Goal: Information Seeking & Learning: Learn about a topic

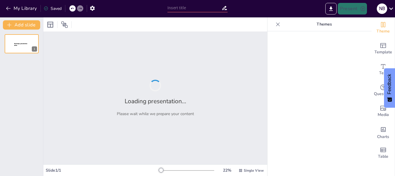
type input "Khám Phá Quy Trình Chia Số: [PERSON_NAME] Đến Thương"
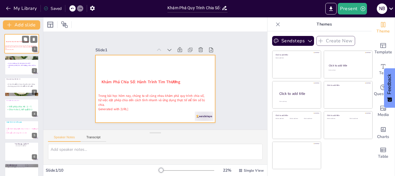
click at [16, 39] on div at bounding box center [21, 44] width 35 height 20
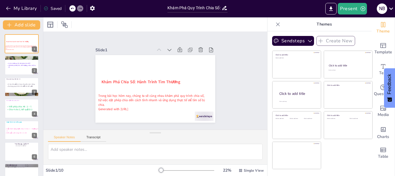
click at [17, 75] on div "Khám Phá Chia Số: Hành Trình Tìm Thương Trong bài học hôm nay, chúng ta sẽ cùng…" at bounding box center [21, 140] width 43 height 213
click at [18, 66] on span "[PERSON_NAME] lần, viết thương, nhân, trừ, hạ số." at bounding box center [22, 66] width 28 height 4
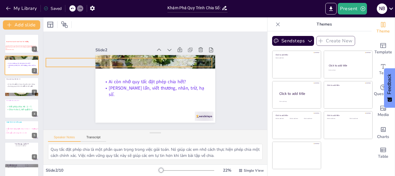
click at [150, 58] on p "Khởi động" at bounding box center [129, 62] width 166 height 8
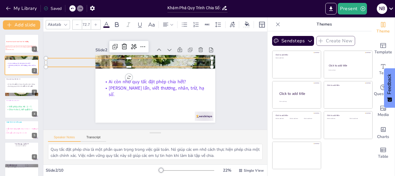
click at [129, 60] on p "Khởi động" at bounding box center [129, 62] width 166 height 8
click at [122, 45] on icon at bounding box center [124, 46] width 5 height 6
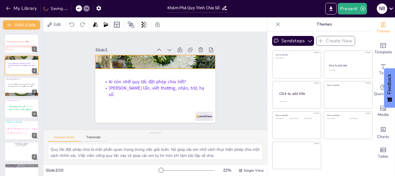
click at [145, 59] on div at bounding box center [155, 62] width 120 height 160
click at [167, 42] on icon at bounding box center [171, 46] width 9 height 9
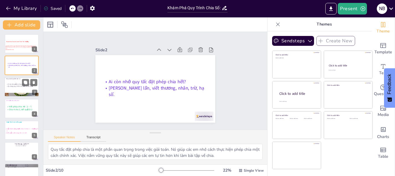
click at [19, 87] on p "Áp dụng quy trình chia để tìm kết quả." at bounding box center [21, 86] width 31 height 2
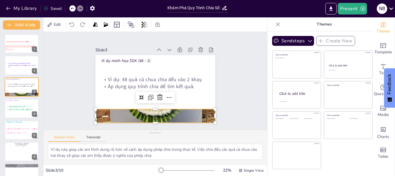
click at [149, 111] on div at bounding box center [155, 116] width 120 height 160
click at [157, 95] on icon at bounding box center [158, 97] width 6 height 6
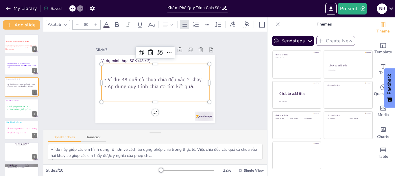
click at [104, 78] on p "Ví dụ: 48 quả cà chua chia đều vào 2 khay." at bounding box center [156, 79] width 108 height 7
click at [18, 106] on span "Viết phép chia: 48 : 2 = ?." at bounding box center [20, 106] width 23 height 3
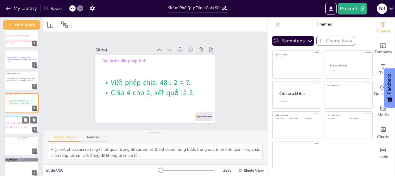
click at [17, 127] on span "Kết quả cuối cùng: 48 : 2 = 24." at bounding box center [16, 127] width 21 height 2
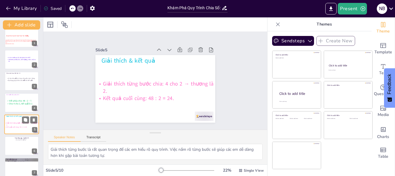
scroll to position [27, 0]
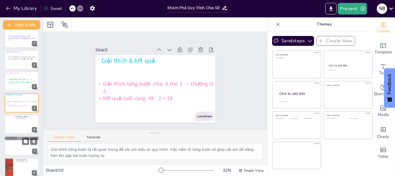
click at [17, 145] on div at bounding box center [21, 146] width 35 height 20
type textarea "Việc có ví dụ minh họa sẽ giúp các em dễ dàng hơn trong việc hiểu và áp dụng qu…"
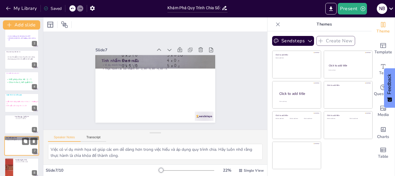
scroll to position [70, 0]
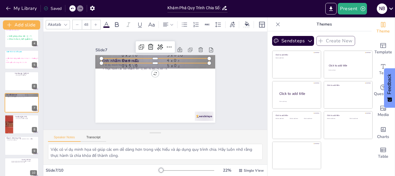
click at [135, 60] on div "Tính nhẩm theo mẫu Ví dụ minh hoạ: 90 : 3 = 30. Thực hành các bài nhẩm: 60 : 2,…" at bounding box center [155, 88] width 120 height 67
click at [143, 60] on p "Tính nhẩm theo mẫu" at bounding box center [156, 60] width 108 height 5
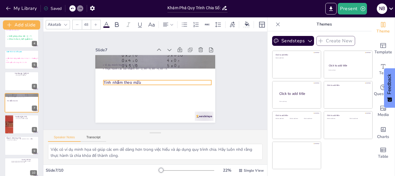
drag, startPoint x: 114, startPoint y: 58, endPoint x: 116, endPoint y: 80, distance: 21.8
click at [116, 80] on p "Tính nhẩm theo mẫu" at bounding box center [158, 82] width 108 height 5
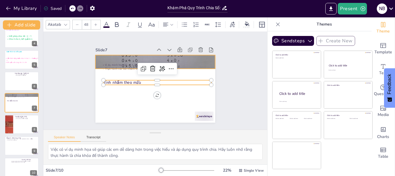
click at [127, 58] on div at bounding box center [159, 62] width 131 height 91
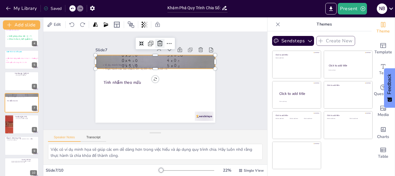
click at [165, 42] on icon at bounding box center [168, 45] width 6 height 7
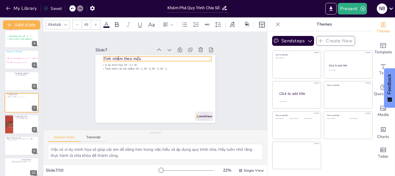
drag, startPoint x: 121, startPoint y: 80, endPoint x: 121, endPoint y: 56, distance: 23.7
click at [121, 56] on p "Tính nhẩm theo mẫu" at bounding box center [158, 58] width 108 height 5
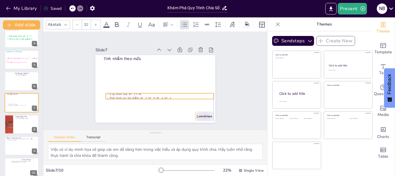
drag, startPoint x: 105, startPoint y: 62, endPoint x: 109, endPoint y: 92, distance: 29.4
click at [109, 92] on p "Ví dụ minh hoạ: 90 : 3 = 30." at bounding box center [155, 94] width 104 height 37
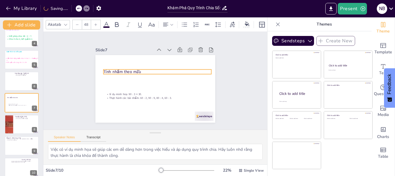
drag, startPoint x: 114, startPoint y: 56, endPoint x: 114, endPoint y: 69, distance: 13.0
click at [117, 69] on p "Tính nhẩm theo mẫu" at bounding box center [162, 75] width 91 height 68
click at [95, 23] on icon at bounding box center [96, 24] width 3 height 3
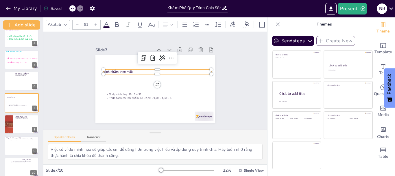
click at [95, 23] on icon at bounding box center [96, 24] width 3 height 3
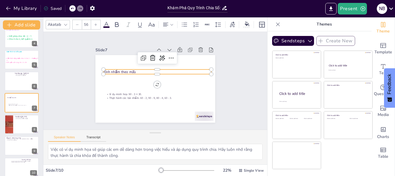
click at [95, 23] on icon at bounding box center [96, 24] width 3 height 3
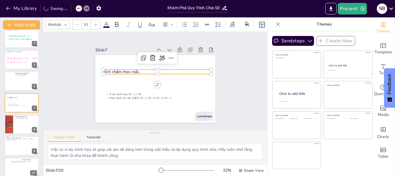
click at [95, 23] on icon at bounding box center [96, 24] width 3 height 3
click at [107, 23] on icon at bounding box center [106, 24] width 7 height 7
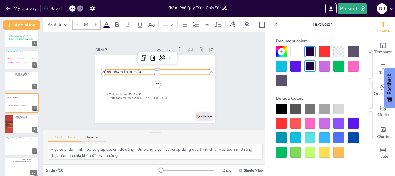
click at [280, 119] on div at bounding box center [281, 122] width 11 height 11
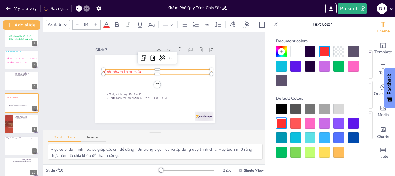
click at [96, 23] on icon at bounding box center [96, 24] width 3 height 3
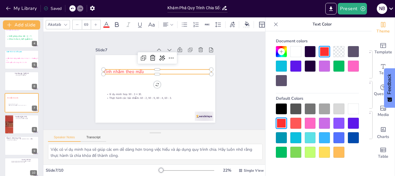
click at [96, 23] on icon at bounding box center [96, 24] width 3 height 3
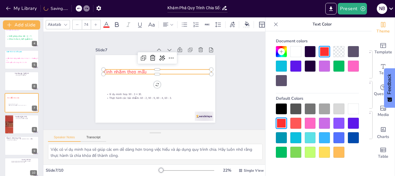
click at [96, 23] on icon at bounding box center [96, 24] width 3 height 3
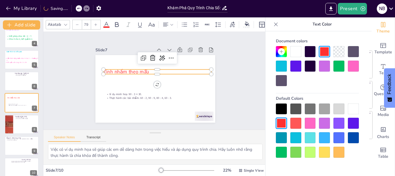
click at [96, 23] on icon at bounding box center [96, 24] width 3 height 3
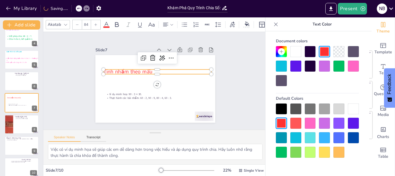
click at [96, 23] on icon at bounding box center [96, 24] width 3 height 3
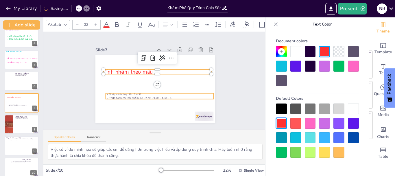
click at [104, 94] on div "Tính nhẩm theo mẫu Ví dụ minh hoạ: 90 : 3 = 30. Thực hành các bài nhẩm: 60 : 2,…" at bounding box center [155, 88] width 120 height 67
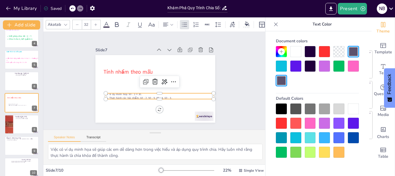
click at [354, 139] on div at bounding box center [353, 137] width 11 height 11
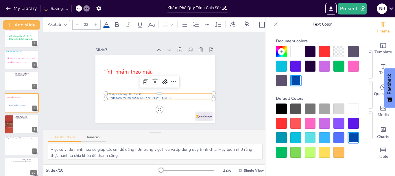
click at [95, 23] on icon at bounding box center [95, 24] width 3 height 3
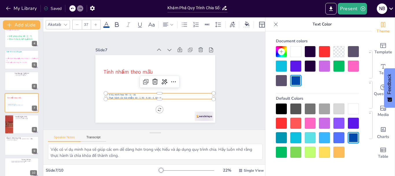
click at [95, 23] on icon at bounding box center [95, 24] width 3 height 3
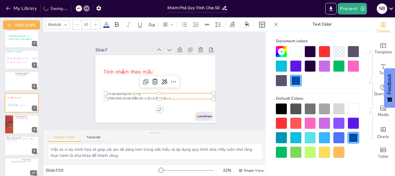
click at [95, 23] on icon at bounding box center [95, 24] width 3 height 3
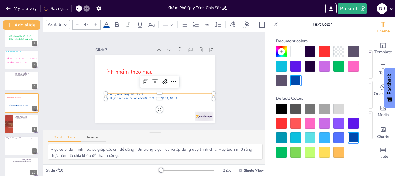
click at [95, 23] on icon at bounding box center [95, 24] width 3 height 3
click at [96, 23] on icon at bounding box center [96, 24] width 3 height 3
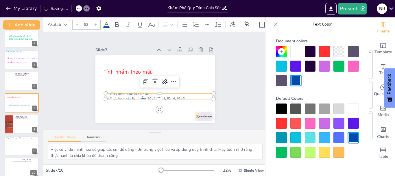
click at [96, 23] on icon at bounding box center [96, 24] width 3 height 3
click at [96, 23] on icon at bounding box center [95, 24] width 3 height 3
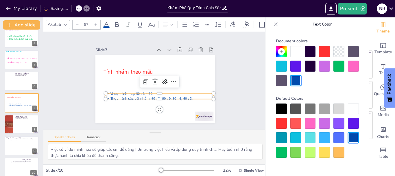
click at [96, 23] on icon at bounding box center [95, 24] width 3 height 3
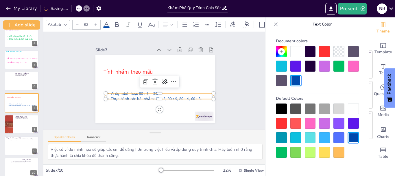
click at [96, 23] on icon at bounding box center [95, 24] width 3 height 3
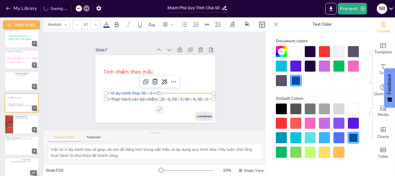
click at [96, 23] on icon at bounding box center [95, 24] width 3 height 3
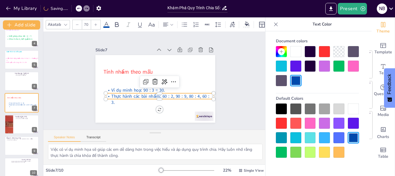
click at [96, 23] on icon at bounding box center [95, 24] width 3 height 3
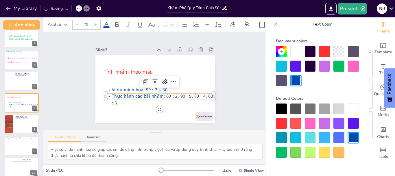
click at [96, 23] on icon at bounding box center [95, 24] width 3 height 3
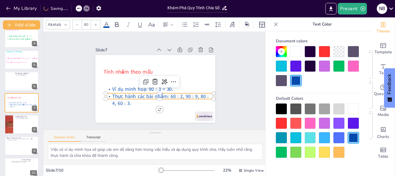
click at [96, 23] on icon at bounding box center [95, 24] width 3 height 3
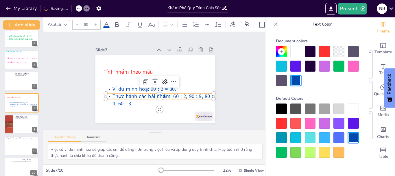
click at [96, 23] on icon at bounding box center [95, 24] width 3 height 3
type input "87"
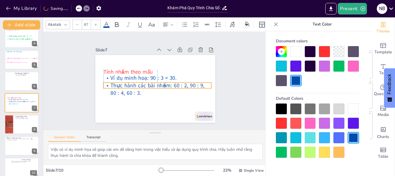
drag, startPoint x: 110, startPoint y: 91, endPoint x: 107, endPoint y: 80, distance: 11.2
click at [111, 82] on span "Thực hành các bài nhẩm: 60 : 2, 90 : 9, 80 : 4, 60 : 3." at bounding box center [158, 89] width 94 height 15
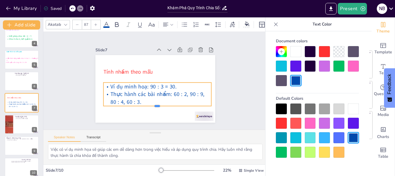
drag, startPoint x: 149, startPoint y: 86, endPoint x: 149, endPoint y: 104, distance: 17.6
click at [149, 106] on div at bounding box center [158, 108] width 108 height 5
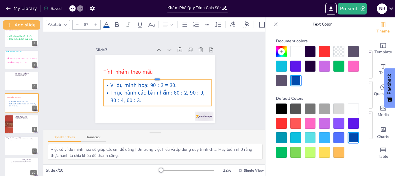
drag, startPoint x: 140, startPoint y: 80, endPoint x: 135, endPoint y: 76, distance: 5.6
click at [135, 76] on div at bounding box center [158, 77] width 108 height 5
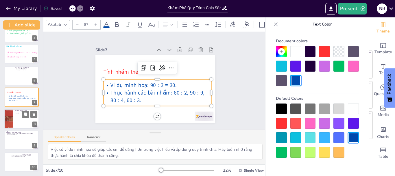
scroll to position [76, 0]
click at [12, 121] on div at bounding box center [8, 119] width 33 height 20
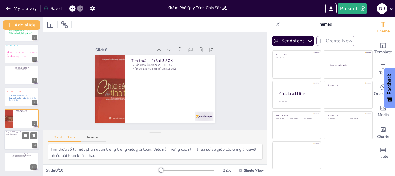
click at [16, 135] on div at bounding box center [21, 140] width 35 height 20
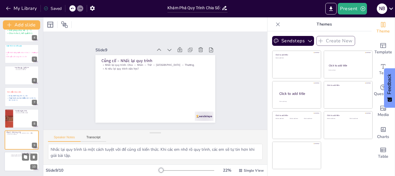
click at [13, 161] on div at bounding box center [21, 162] width 35 height 20
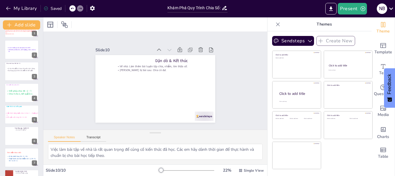
scroll to position [0, 0]
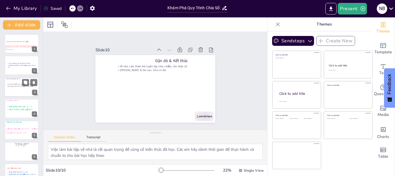
click at [19, 86] on p "Áp dụng quy trình chia để tìm kết quả." at bounding box center [21, 86] width 31 height 2
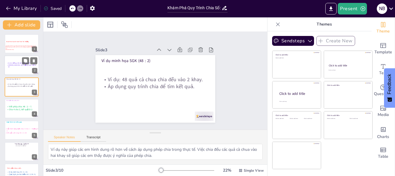
click at [16, 58] on div at bounding box center [21, 66] width 35 height 20
type textarea "Quy tắc đặt phép chia là một phần quan trọng trong việc giải toán. Nó giúp các …"
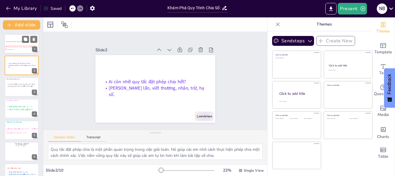
click at [14, 49] on span "Generated with [URL]" at bounding box center [9, 49] width 9 height 1
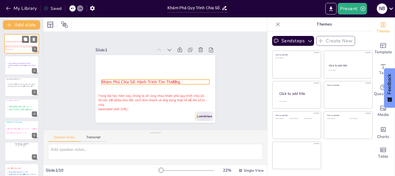
drag, startPoint x: 14, startPoint y: 42, endPoint x: 15, endPoint y: 49, distance: 7.5
click at [15, 34] on div "Khám Phá Chia Số: Hành Trình Tìm Thương Trong bài học hôm nay, chúng ta sẽ cùng…" at bounding box center [21, 34] width 35 height 0
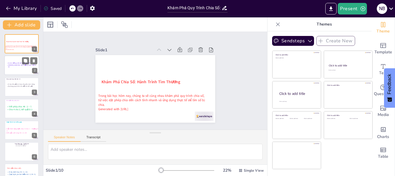
click at [15, 56] on div "Ai còn nhớ quy tắc đặt phép chia hết? Chia bao nhiêu lần, viết thương, nhân, tr…" at bounding box center [21, 56] width 35 height 0
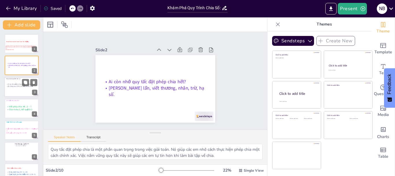
click at [16, 87] on p "Áp dụng quy trình chia để tìm kết quả." at bounding box center [21, 86] width 31 height 2
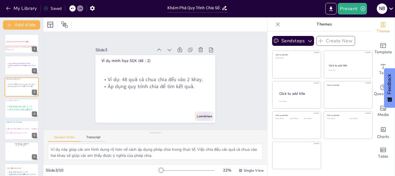
click at [11, 118] on div "Khám Phá Chia Số: Hành Trình Tìm Thương Trong bài học hôm nay, chúng ta sẽ cùng…" at bounding box center [21, 140] width 43 height 213
click at [17, 153] on div at bounding box center [21, 151] width 35 height 20
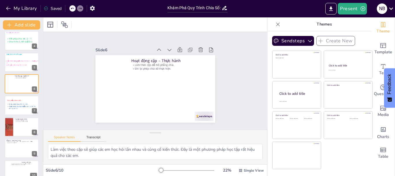
scroll to position [76, 0]
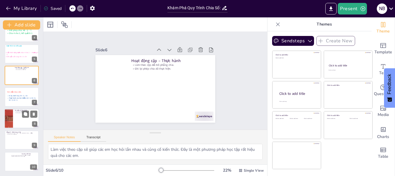
click at [11, 119] on div at bounding box center [8, 119] width 33 height 20
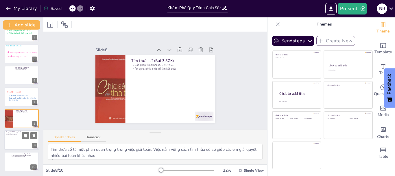
click at [14, 140] on div at bounding box center [21, 140] width 35 height 20
type textarea "Nhắc lại quy trình là một cách tuyệt vời để củng cố kiến thức. Khi các em nhớ r…"
